Goal: Communication & Community: Share content

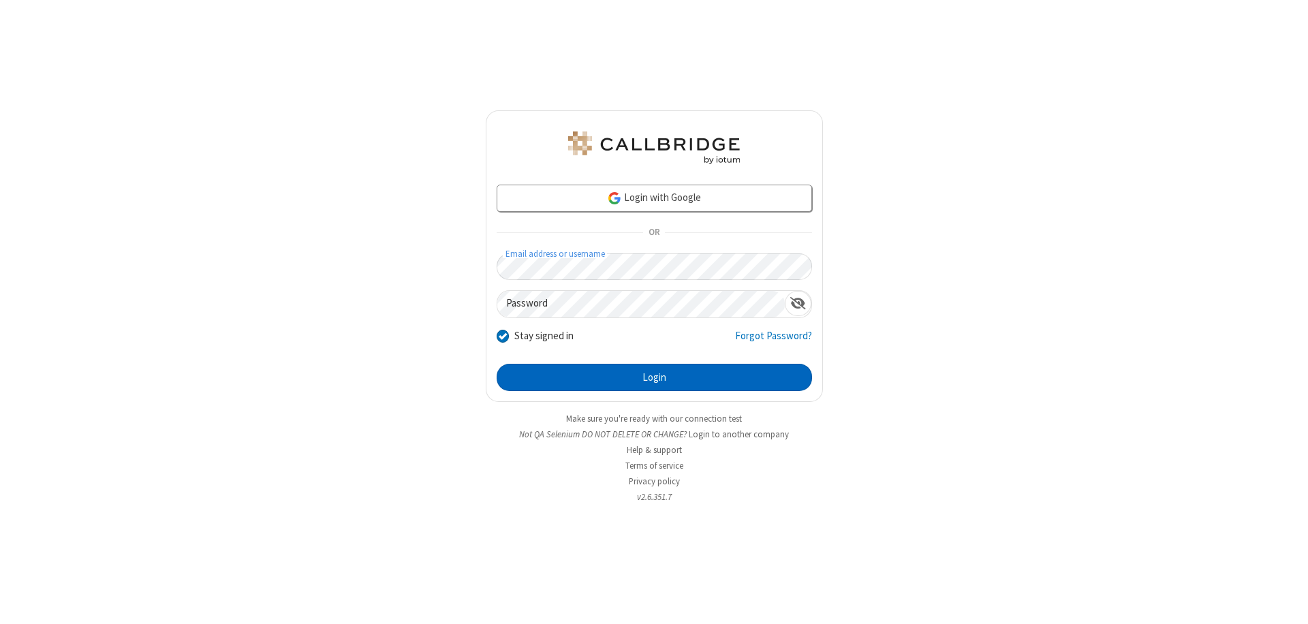
click at [654, 377] on button "Login" at bounding box center [654, 377] width 315 height 27
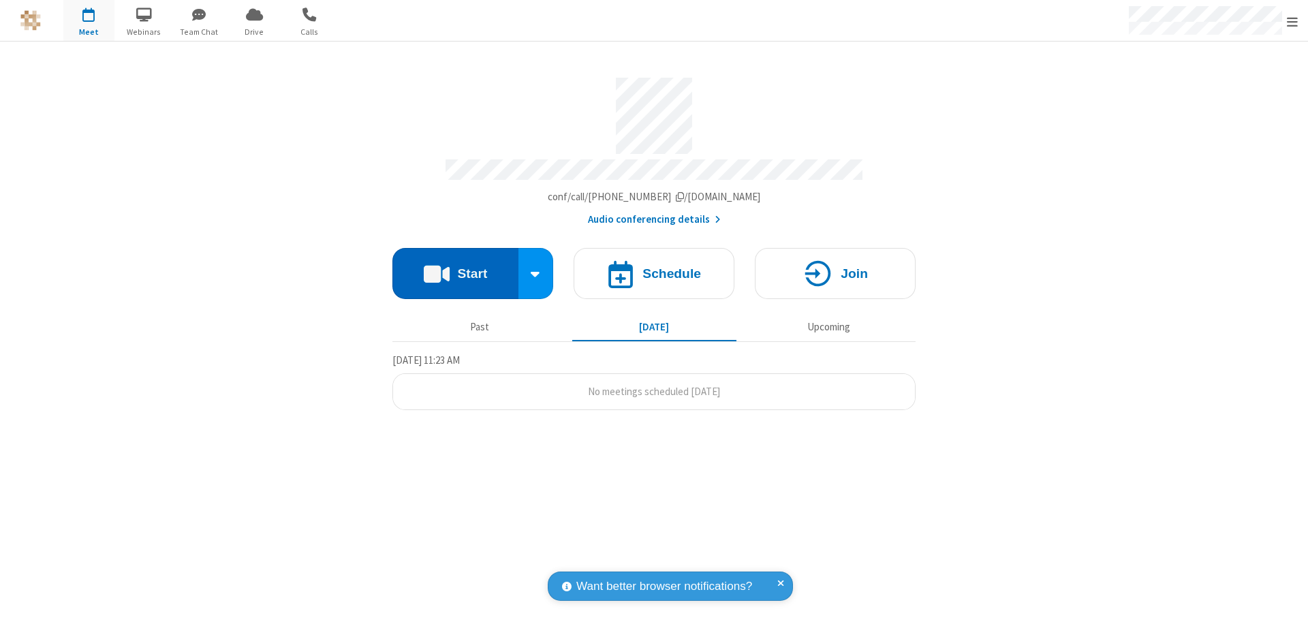
click at [455, 267] on button "Start" at bounding box center [455, 273] width 126 height 51
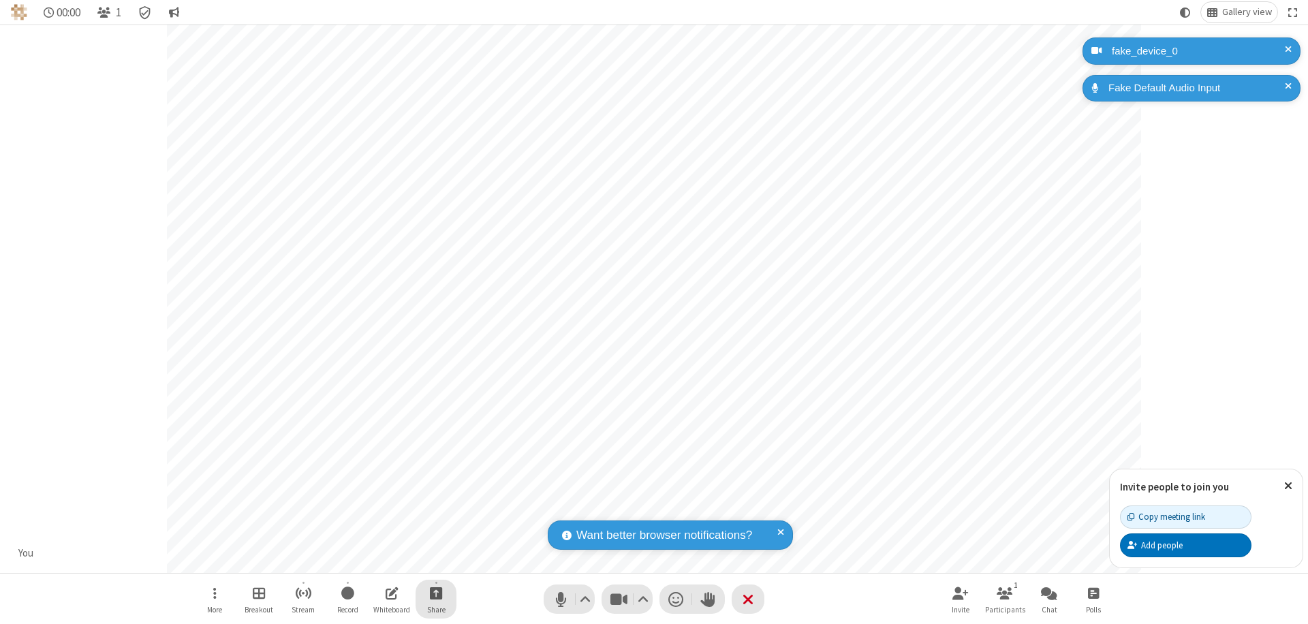
click at [436, 593] on span "Start sharing" at bounding box center [436, 593] width 13 height 17
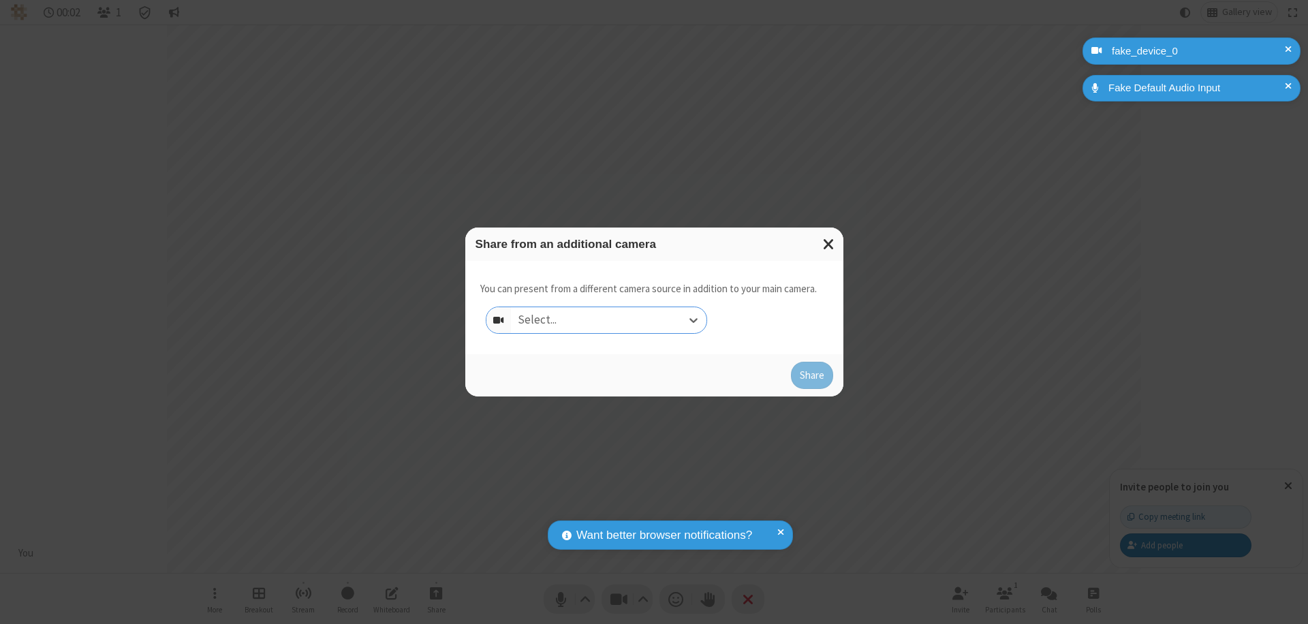
click at [608, 320] on div "Select..." at bounding box center [609, 320] width 196 height 26
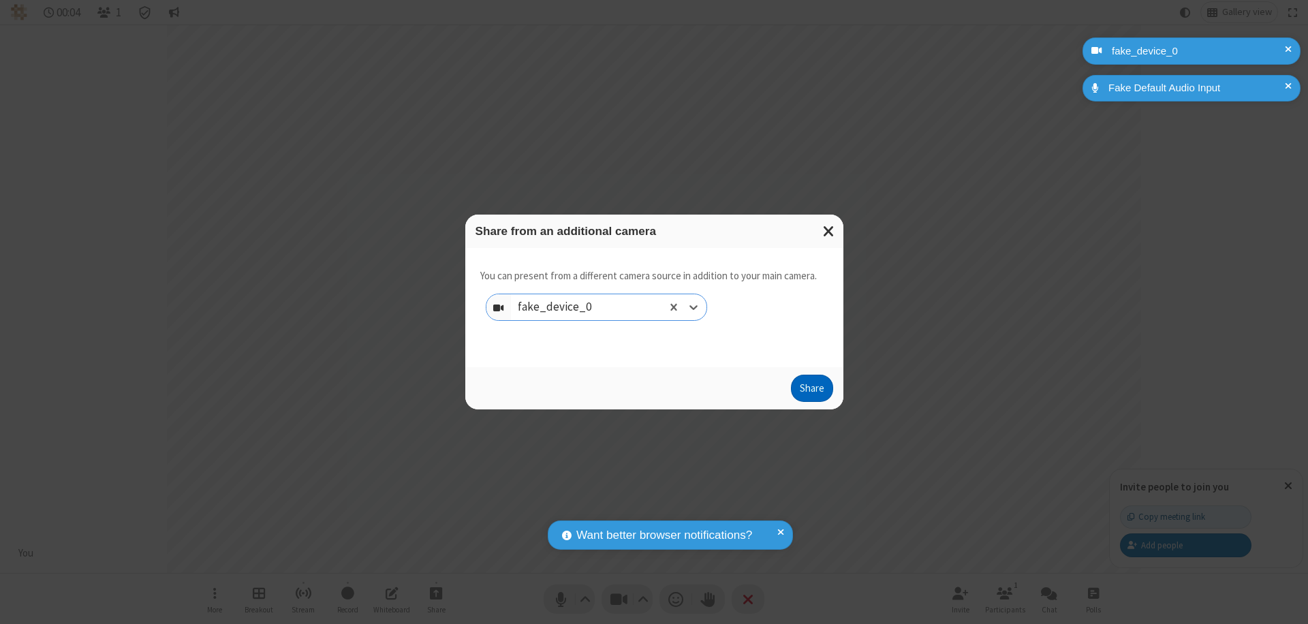
click at [811, 391] on button "Share" at bounding box center [812, 388] width 42 height 27
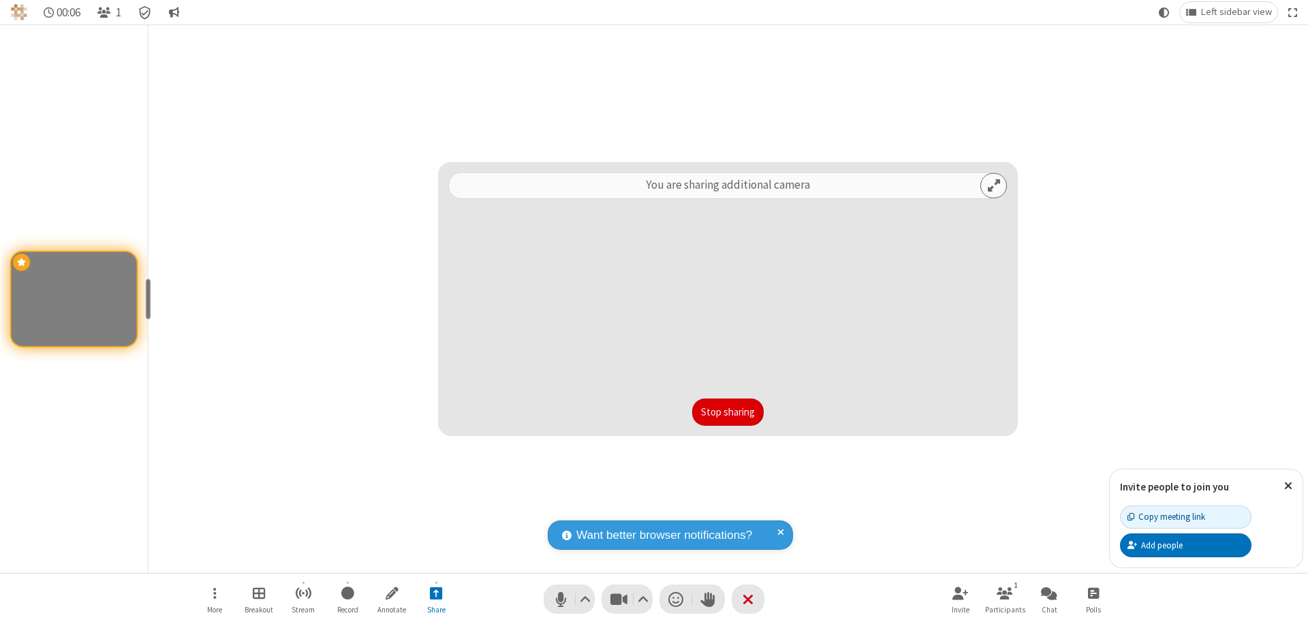
click at [728, 412] on button "Stop sharing" at bounding box center [728, 412] width 72 height 27
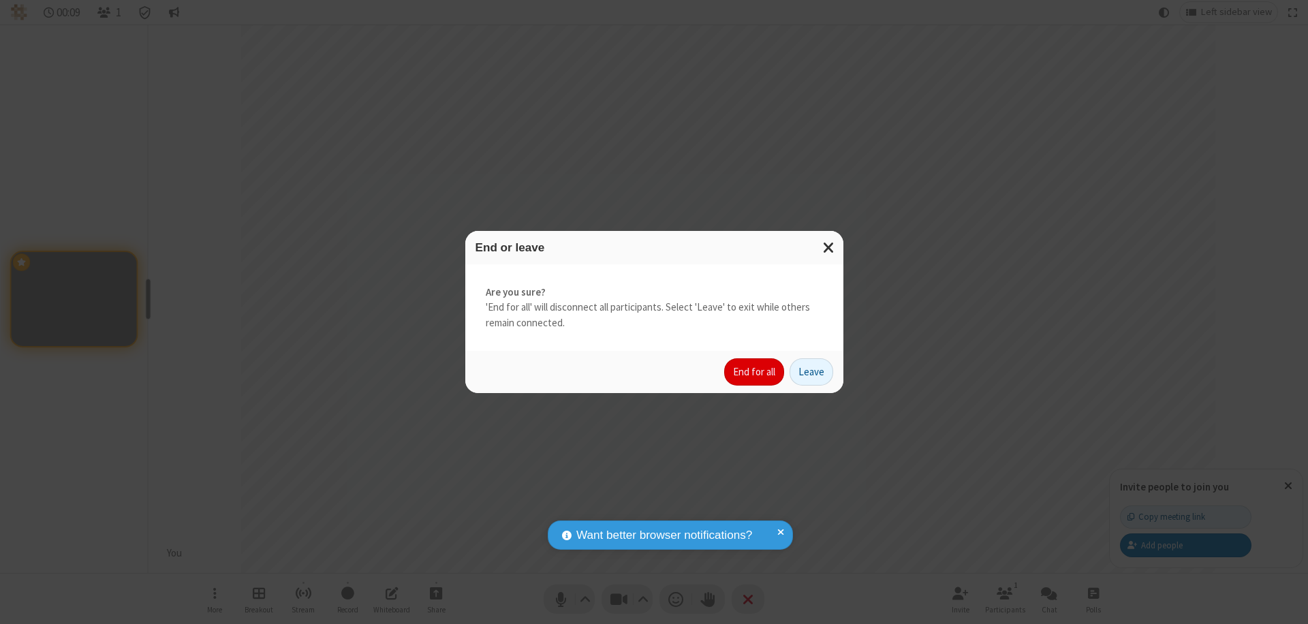
click at [755, 372] on button "End for all" at bounding box center [754, 371] width 60 height 27
